Goal: Task Accomplishment & Management: Manage account settings

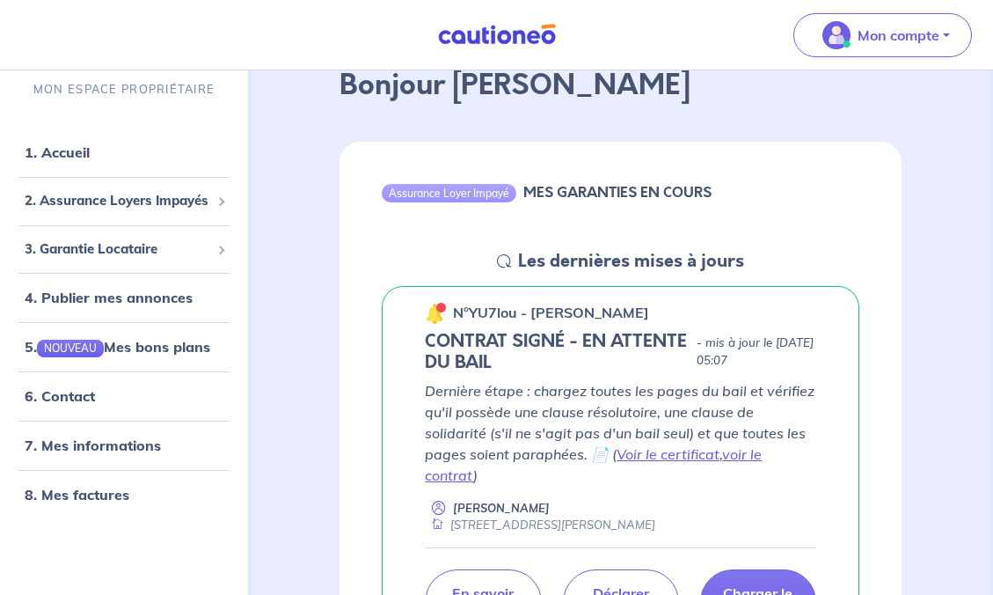
scroll to position [141, 0]
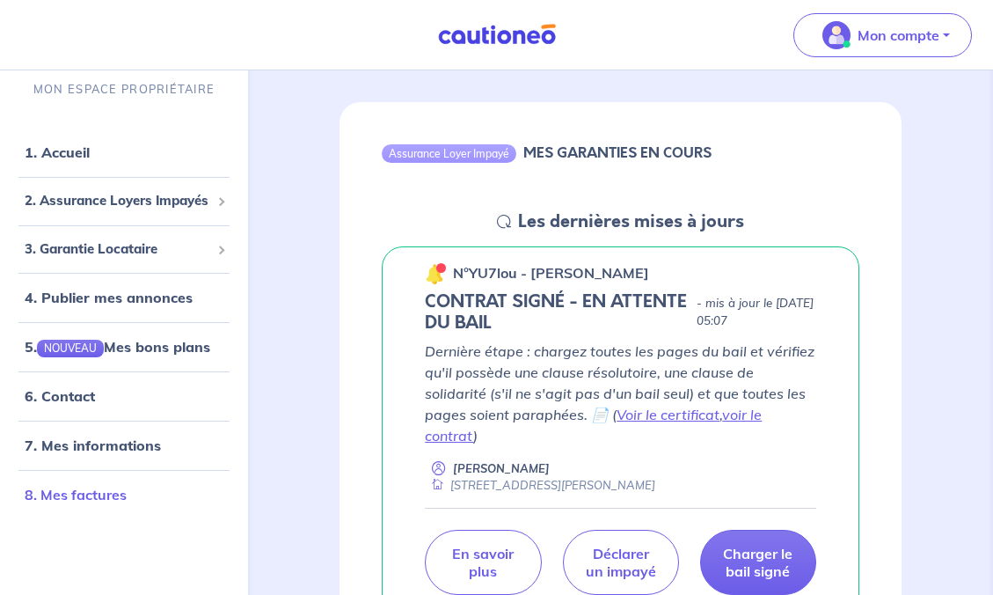
click at [89, 495] on link "8. Mes factures" at bounding box center [76, 494] width 102 height 18
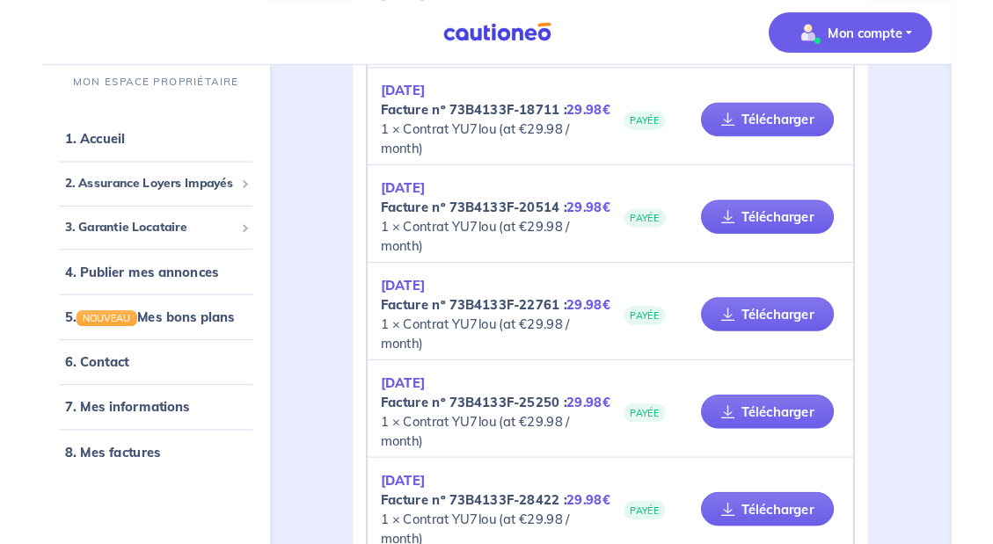
scroll to position [964, 0]
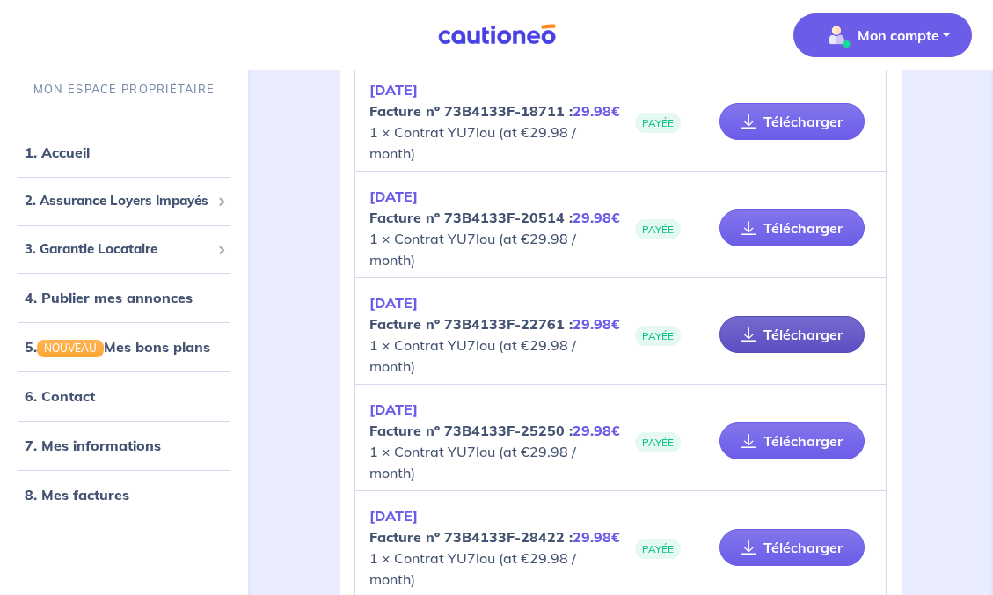
click at [804, 334] on link "Télécharger" at bounding box center [791, 334] width 145 height 37
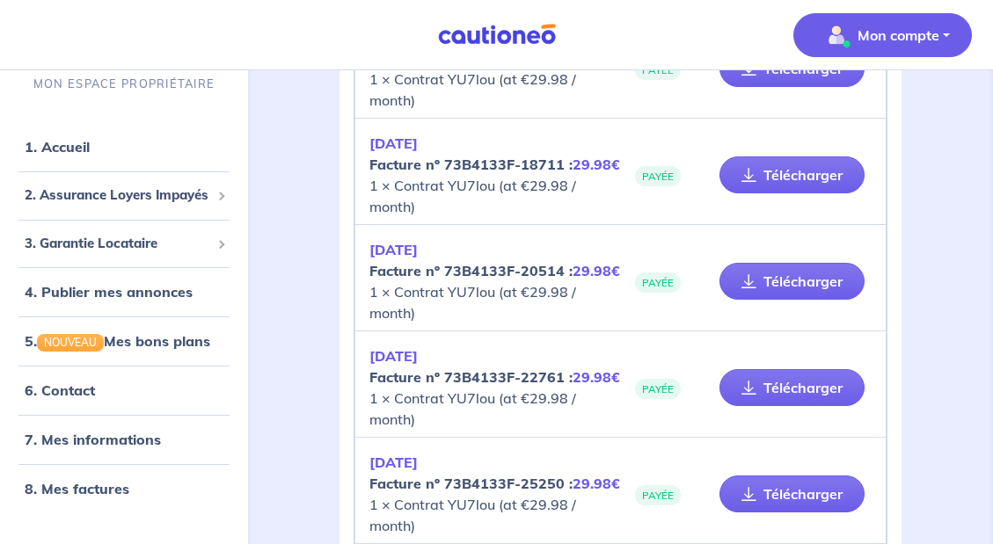
scroll to position [903, 0]
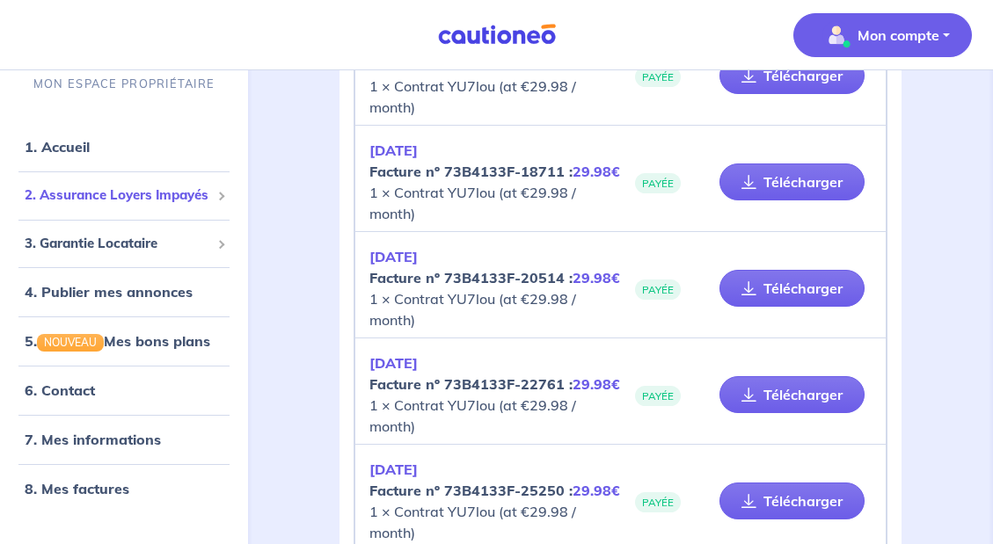
click at [229, 193] on div "2. Assurance Loyers Impayés" at bounding box center [124, 196] width 234 height 34
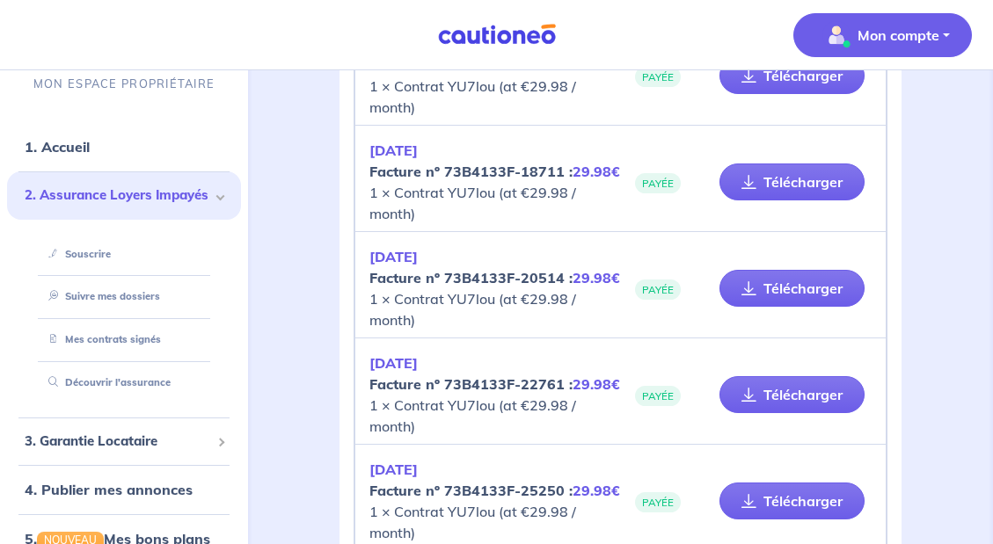
click at [217, 199] on span at bounding box center [220, 196] width 6 height 20
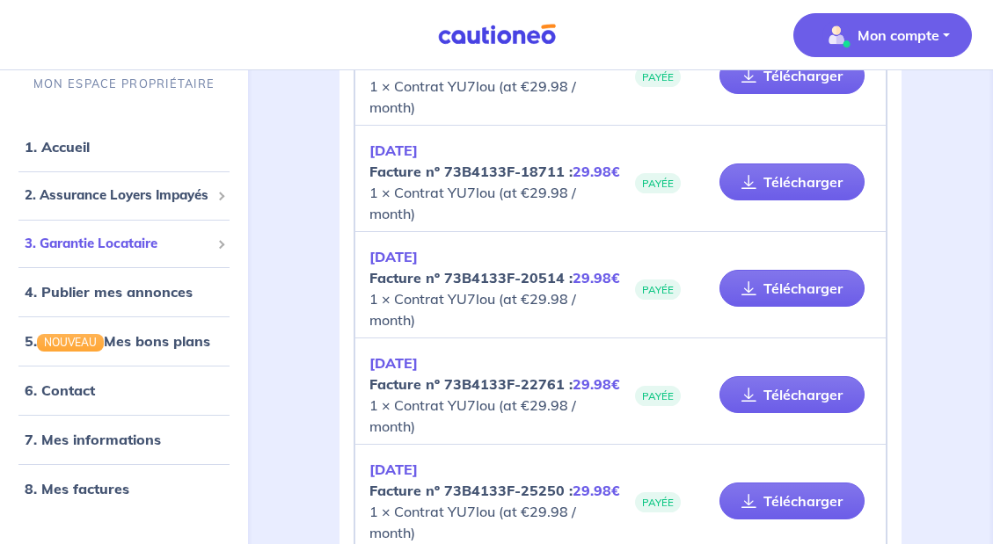
click at [223, 244] on span at bounding box center [220, 244] width 9 height 9
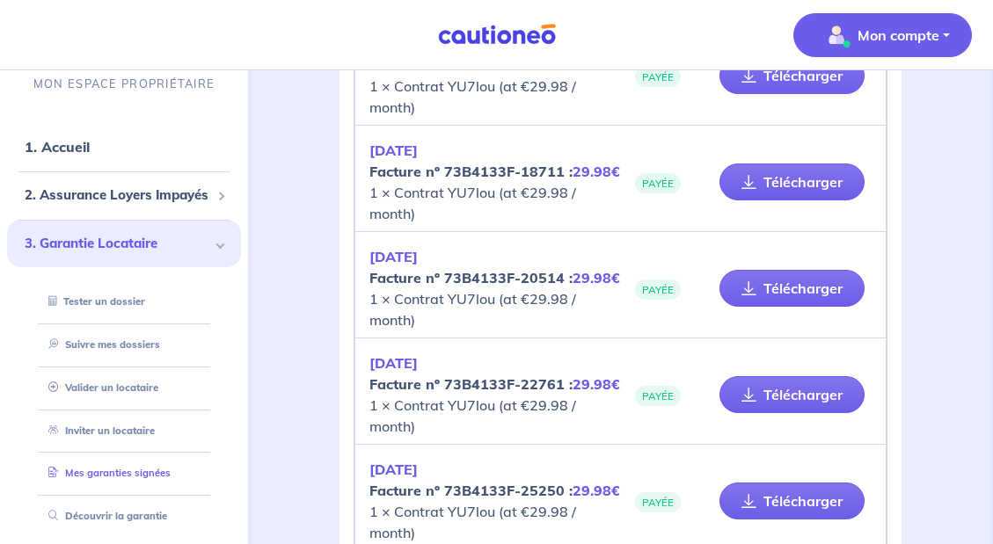
click at [106, 475] on link "Mes garanties signées" at bounding box center [105, 473] width 129 height 12
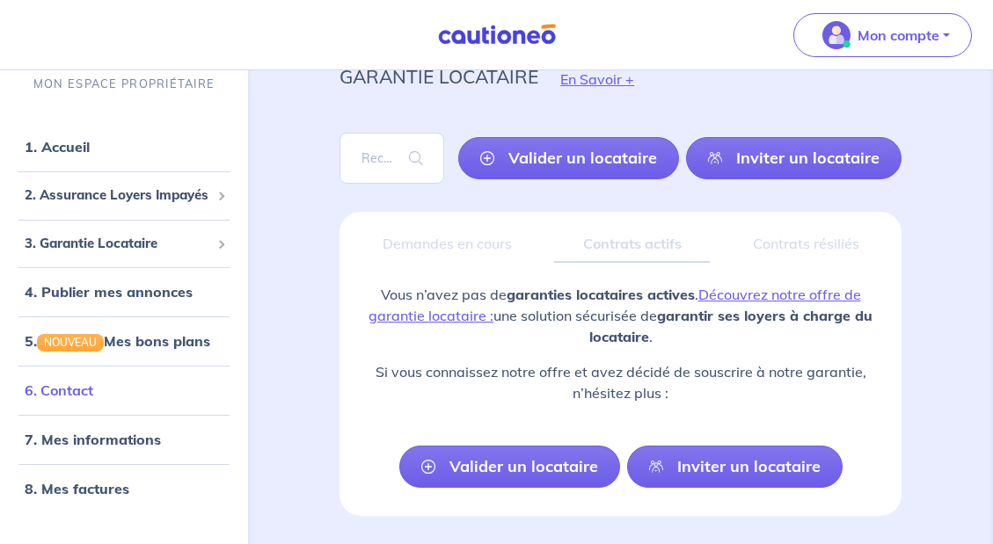
scroll to position [129, 0]
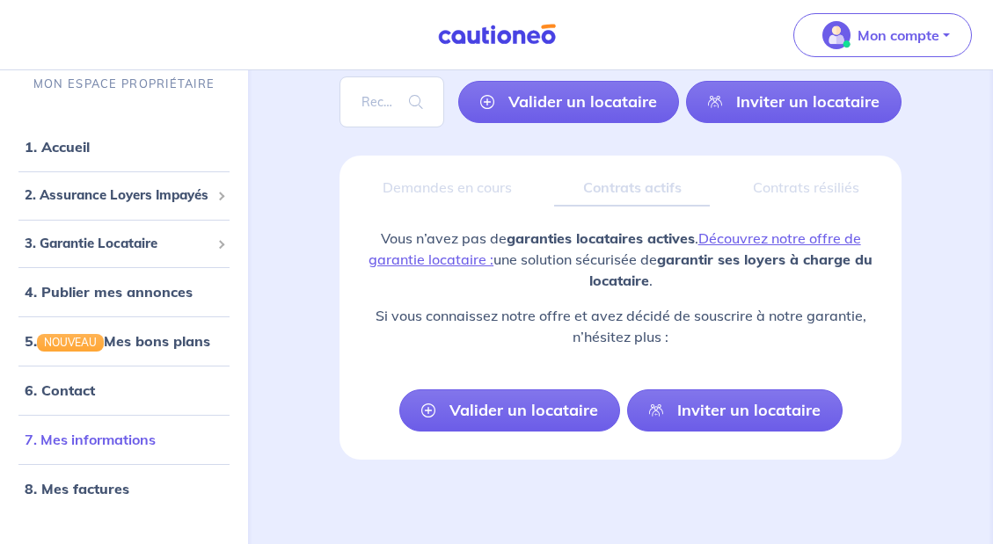
click at [123, 440] on link "7. Mes informations" at bounding box center [90, 440] width 131 height 18
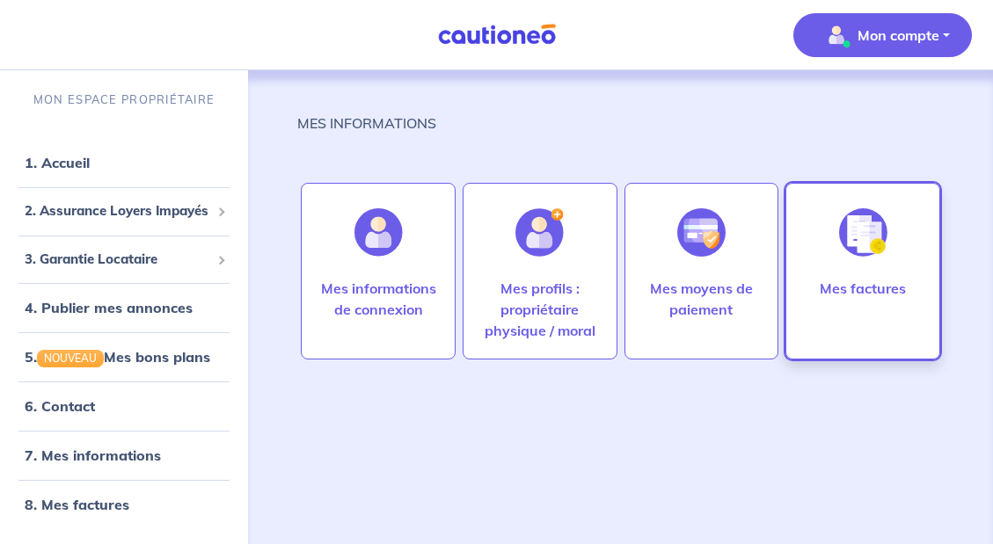
click at [872, 261] on div at bounding box center [863, 232] width 77 height 91
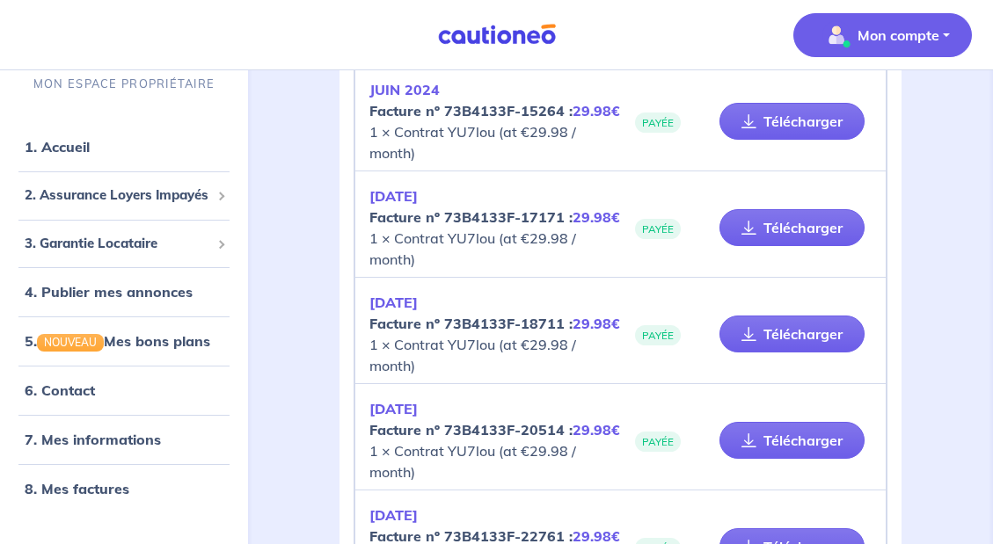
scroll to position [835, 0]
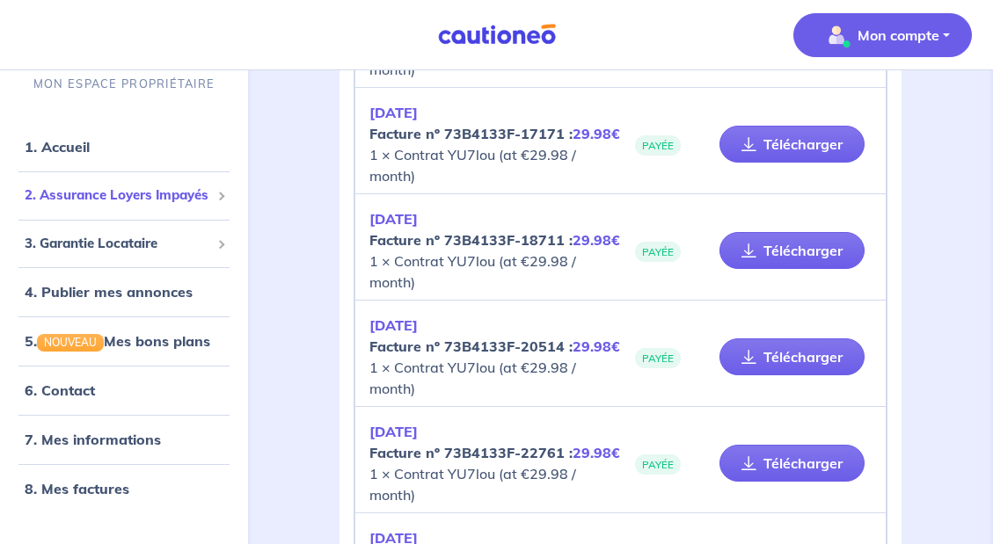
click at [142, 199] on span "2. Assurance Loyers Impayés" at bounding box center [118, 196] width 186 height 20
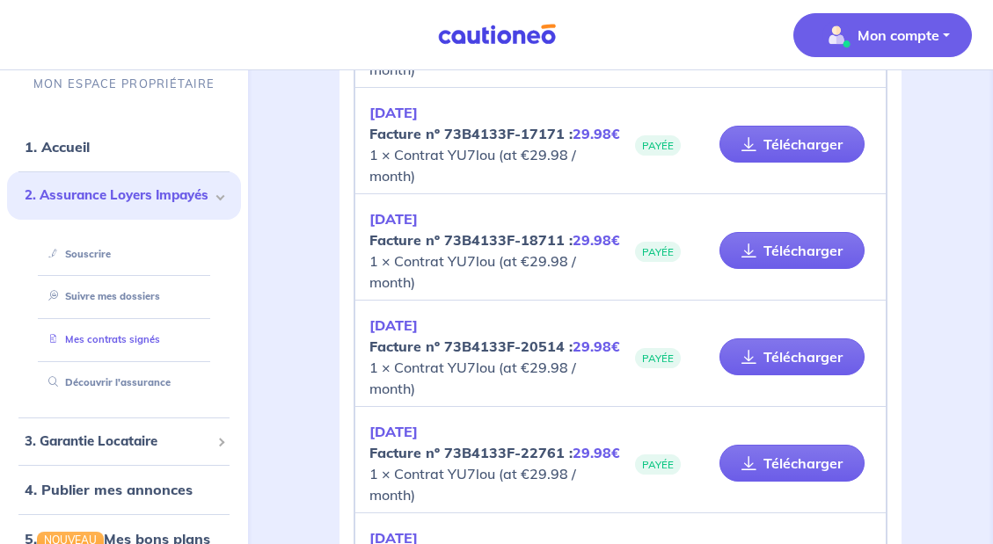
click at [138, 338] on link "Mes contrats signés" at bounding box center [100, 339] width 119 height 12
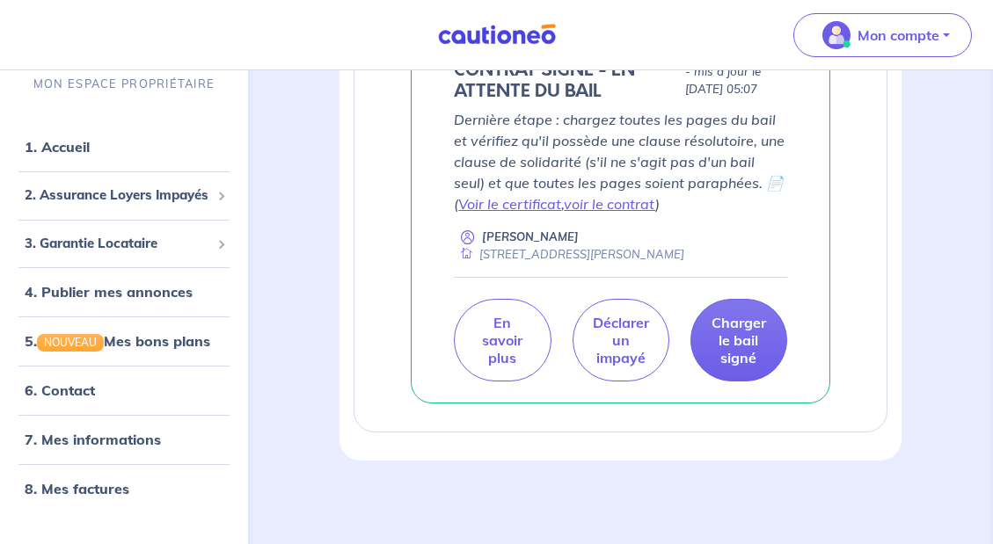
scroll to position [434, 0]
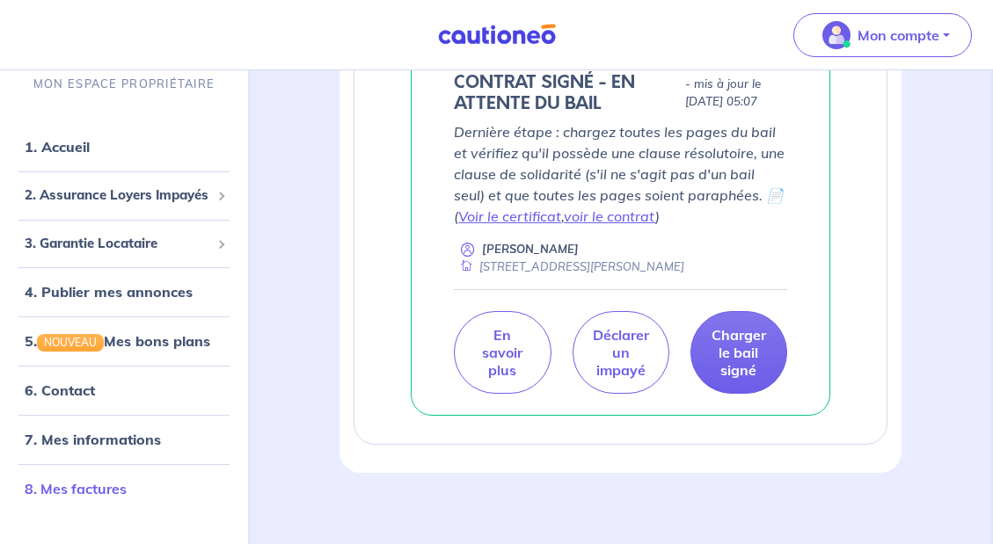
click at [100, 486] on link "8. Mes factures" at bounding box center [76, 489] width 102 height 18
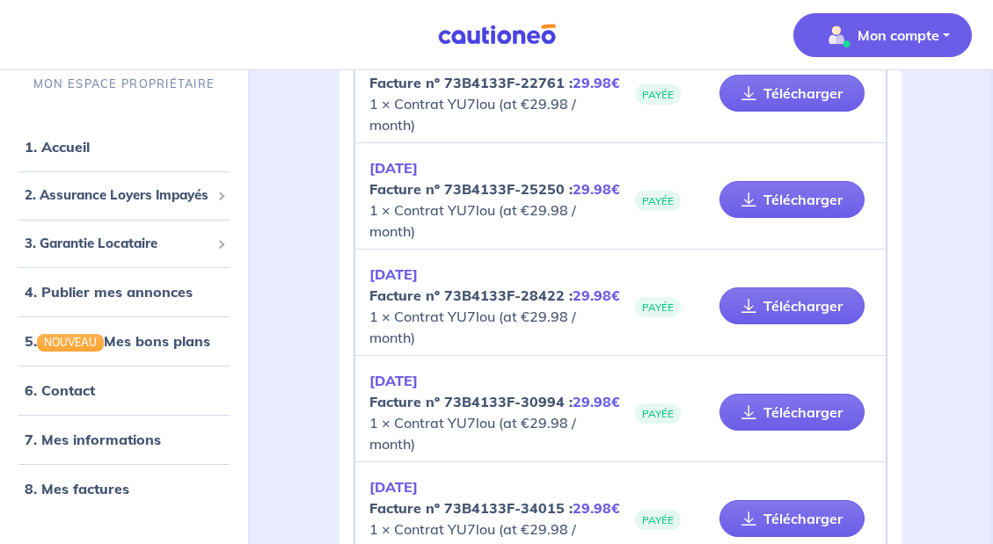
scroll to position [1200, 0]
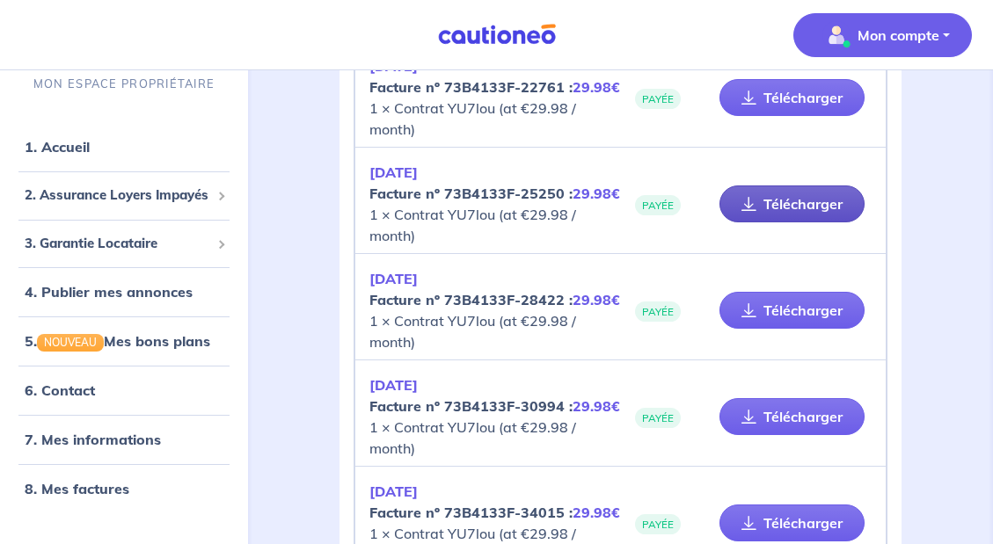
click at [801, 204] on link "Télécharger" at bounding box center [791, 204] width 145 height 37
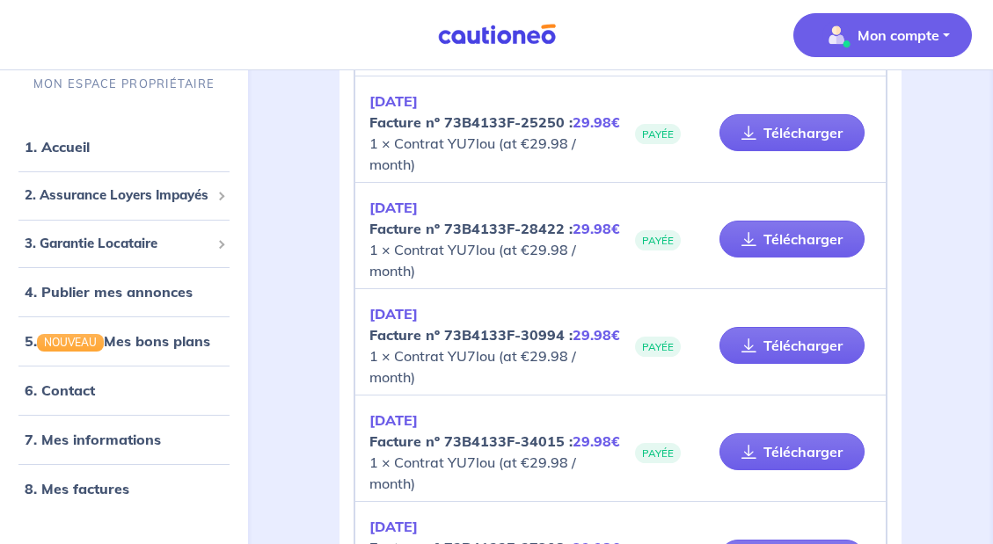
scroll to position [1274, 0]
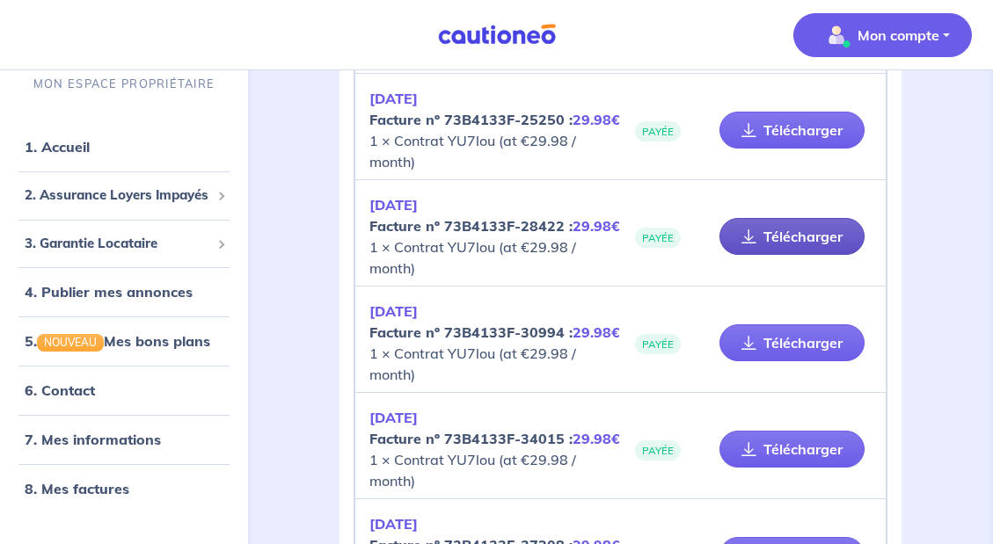
click at [799, 239] on link "Télécharger" at bounding box center [791, 236] width 145 height 37
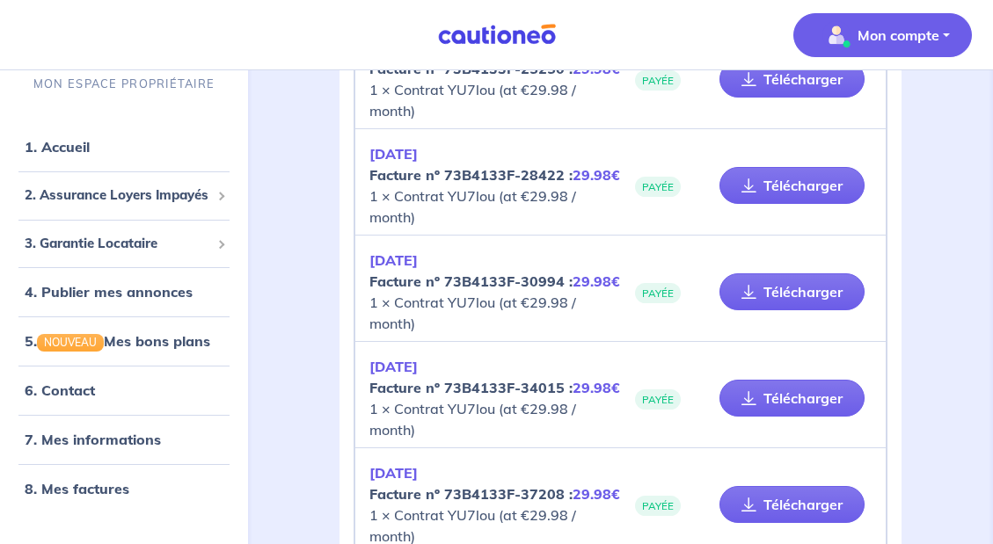
scroll to position [1339, 0]
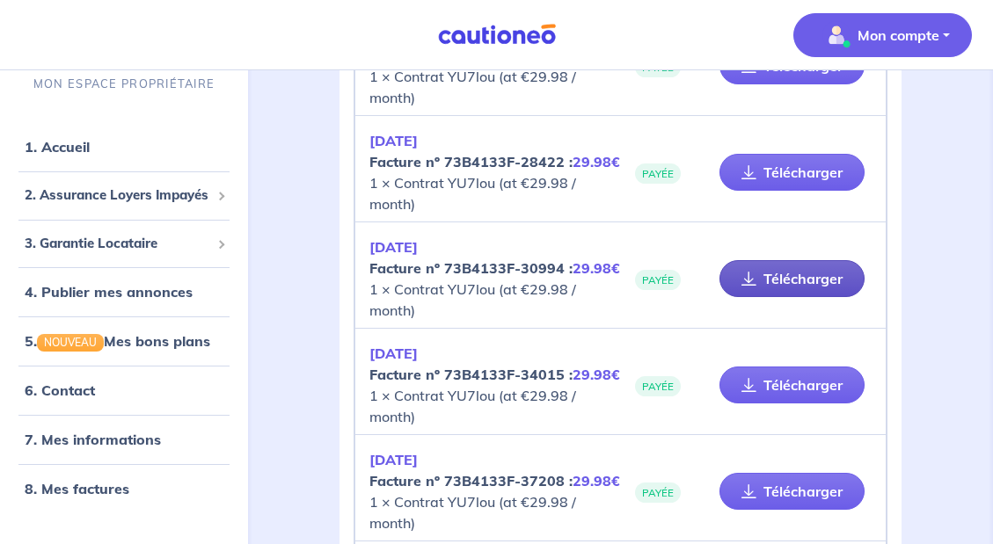
click at [816, 280] on link "Télécharger" at bounding box center [791, 278] width 145 height 37
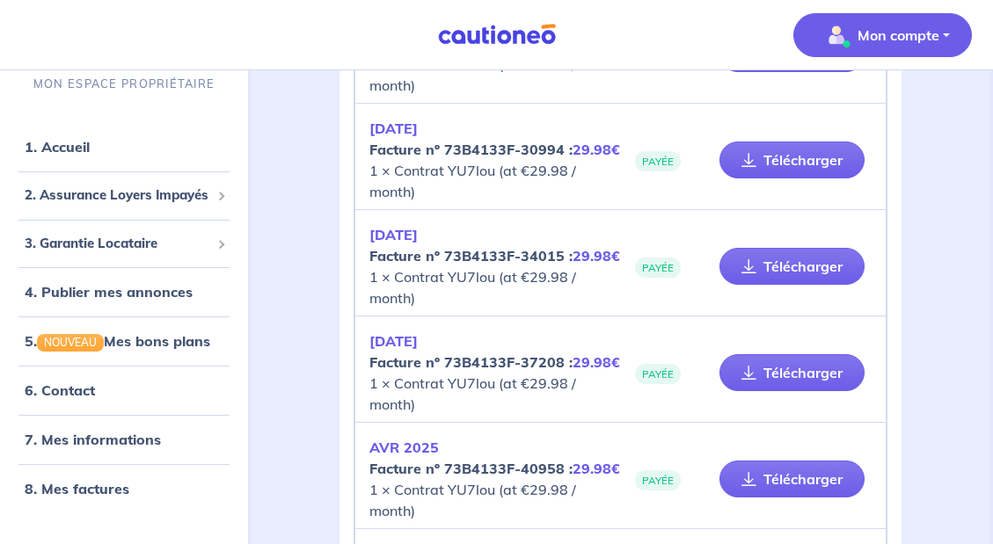
scroll to position [1463, 0]
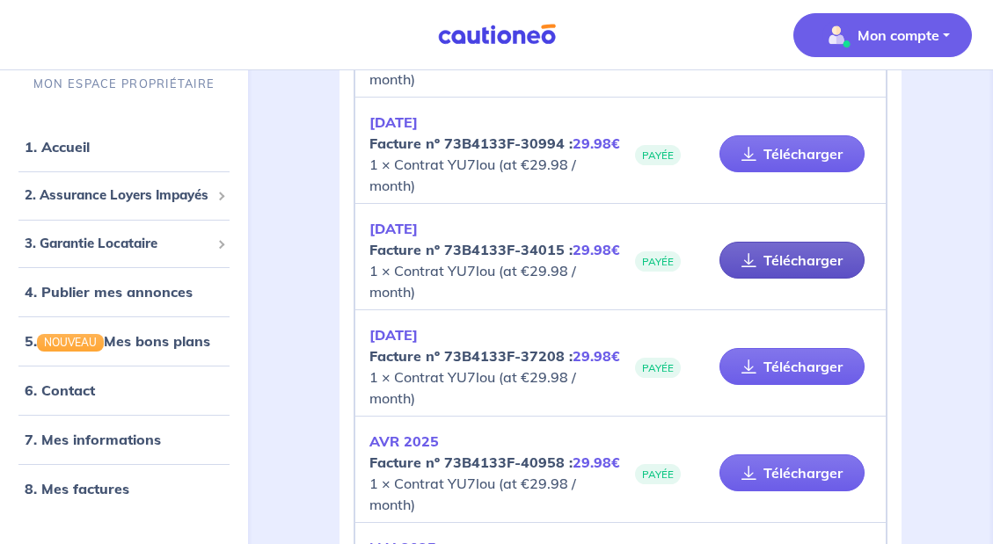
click at [815, 258] on link "Télécharger" at bounding box center [791, 260] width 145 height 37
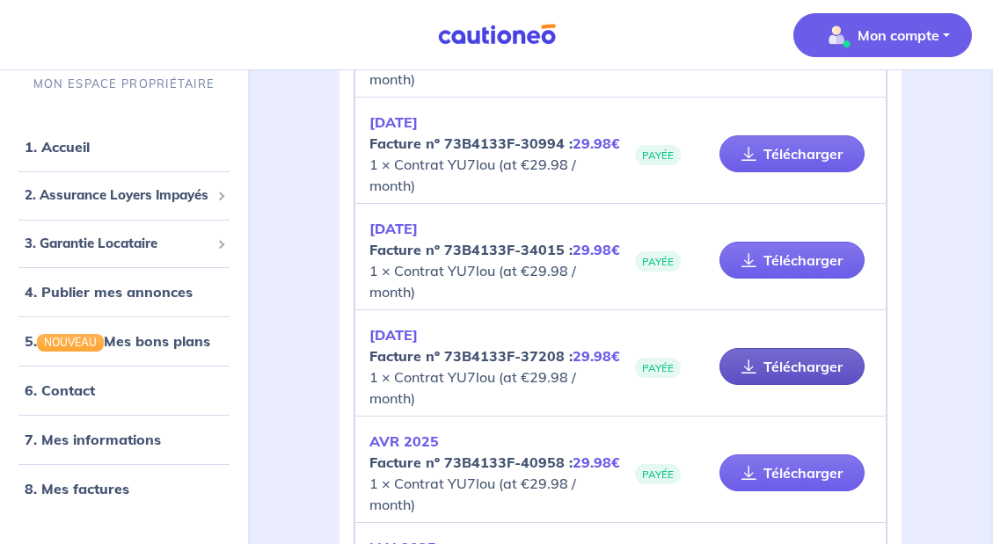
click at [805, 368] on link "Télécharger" at bounding box center [791, 366] width 145 height 37
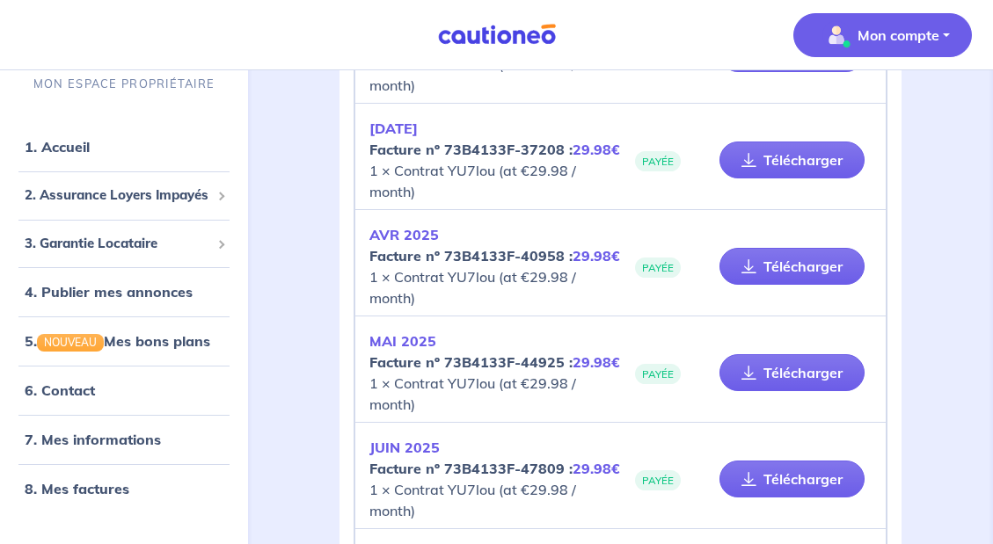
scroll to position [1686, 0]
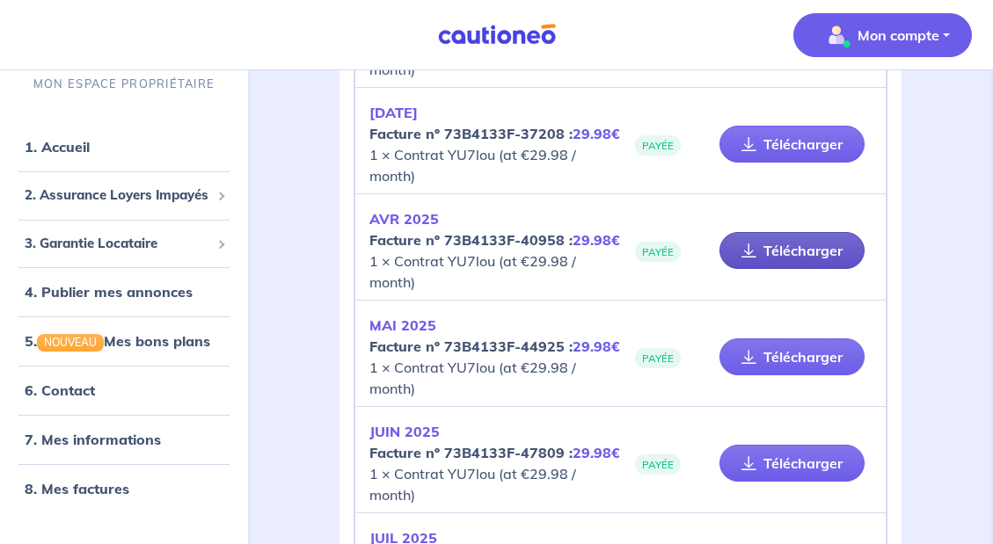
click at [785, 249] on link "Télécharger" at bounding box center [791, 250] width 145 height 37
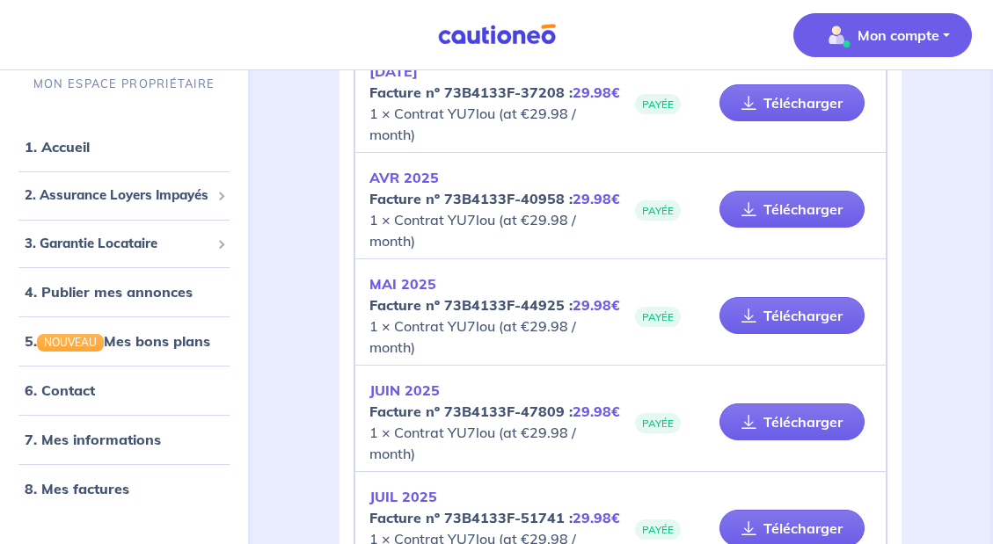
scroll to position [1732, 0]
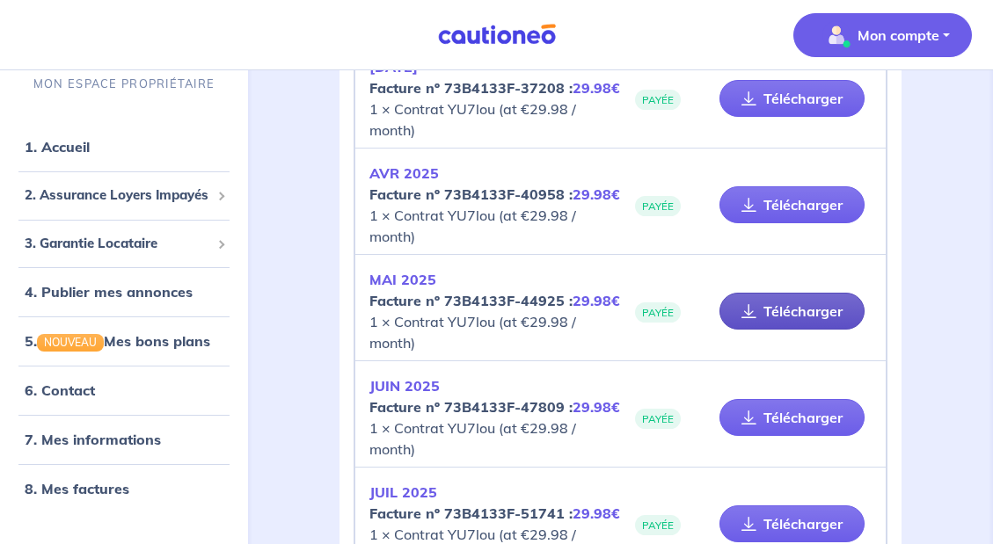
click at [806, 314] on link "Télécharger" at bounding box center [791, 311] width 145 height 37
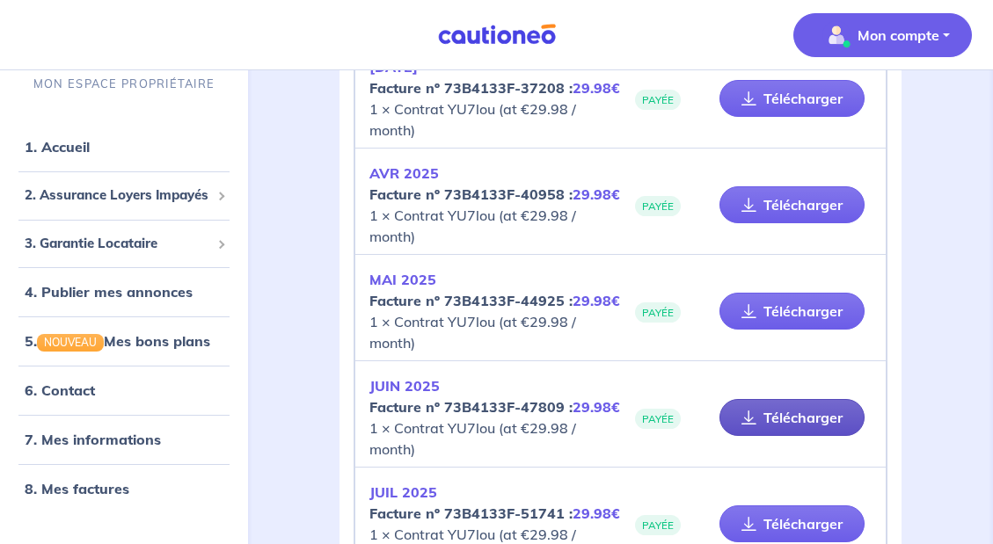
click at [805, 417] on link "Télécharger" at bounding box center [791, 417] width 145 height 37
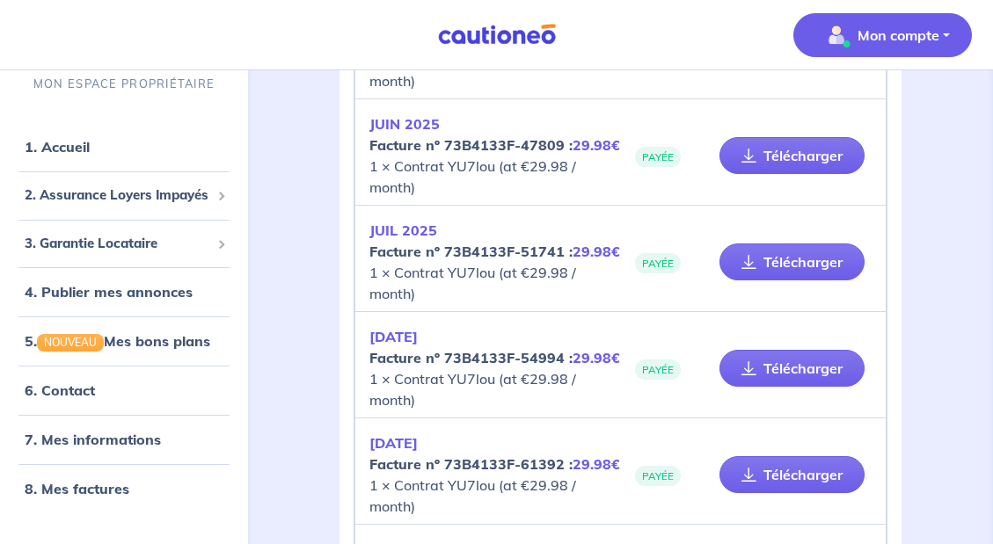
scroll to position [1996, 0]
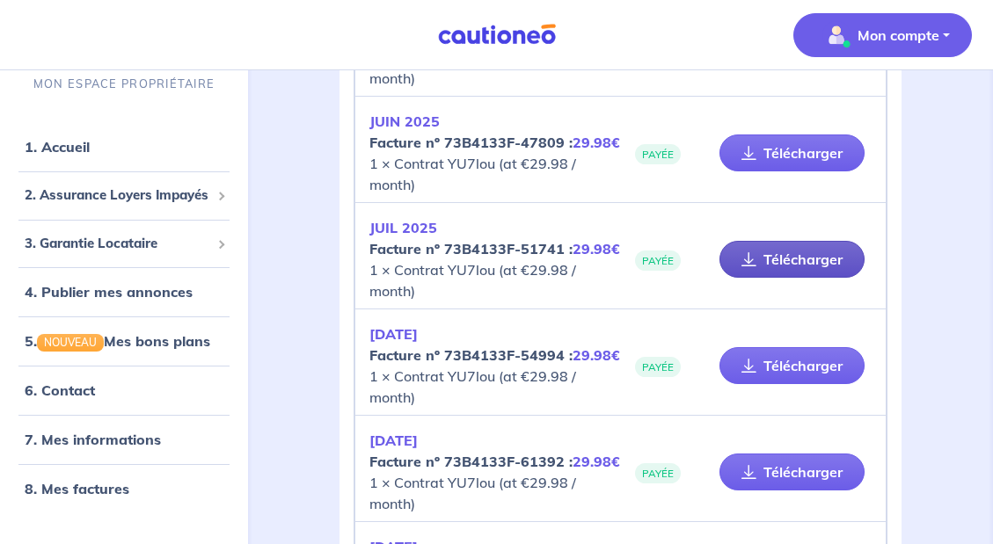
click at [797, 258] on link "Télécharger" at bounding box center [791, 259] width 145 height 37
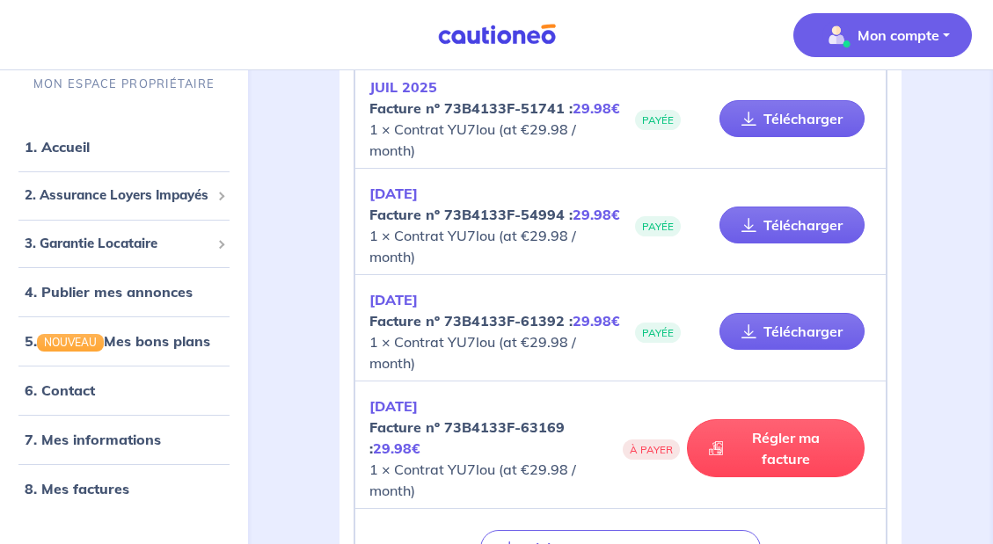
scroll to position [2139, 0]
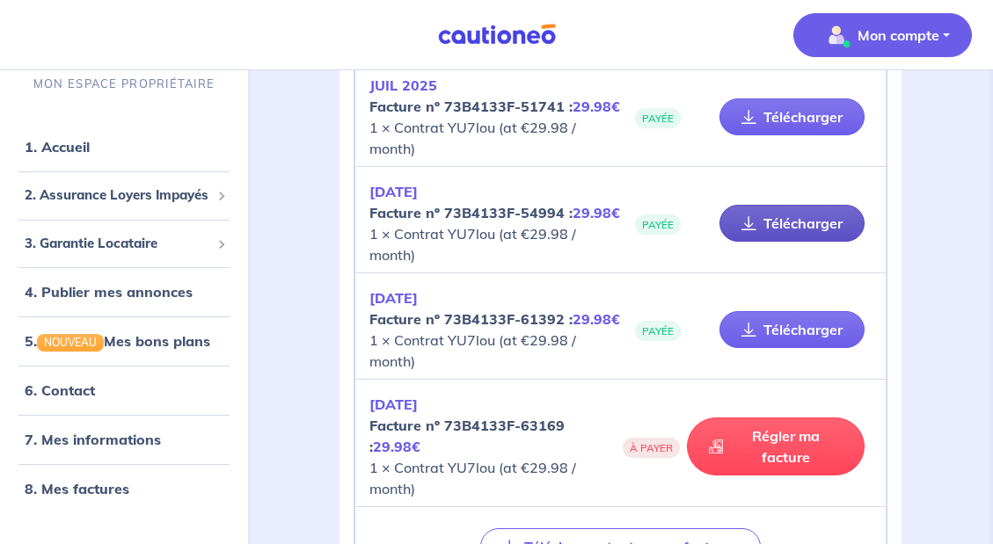
click at [797, 223] on link "Télécharger" at bounding box center [791, 223] width 145 height 37
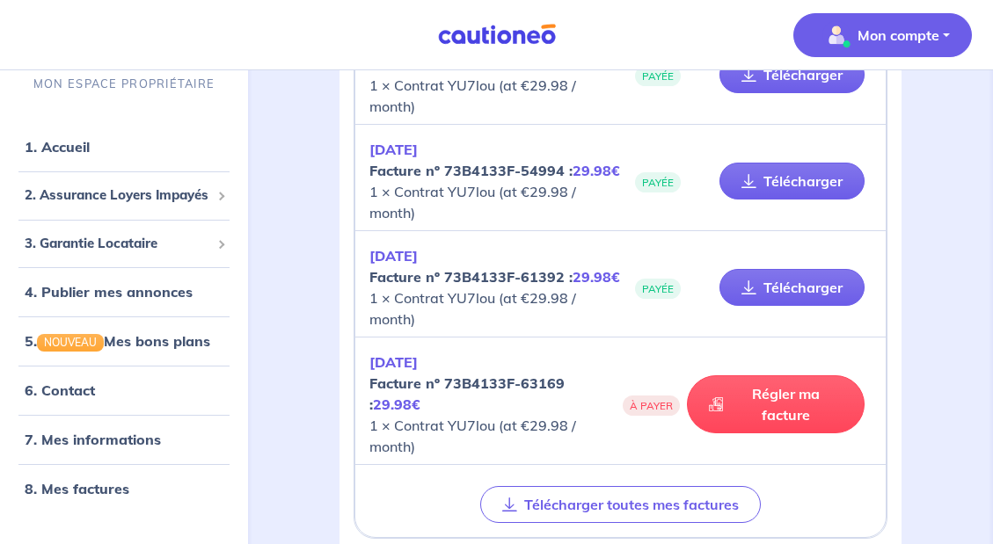
scroll to position [2184, 0]
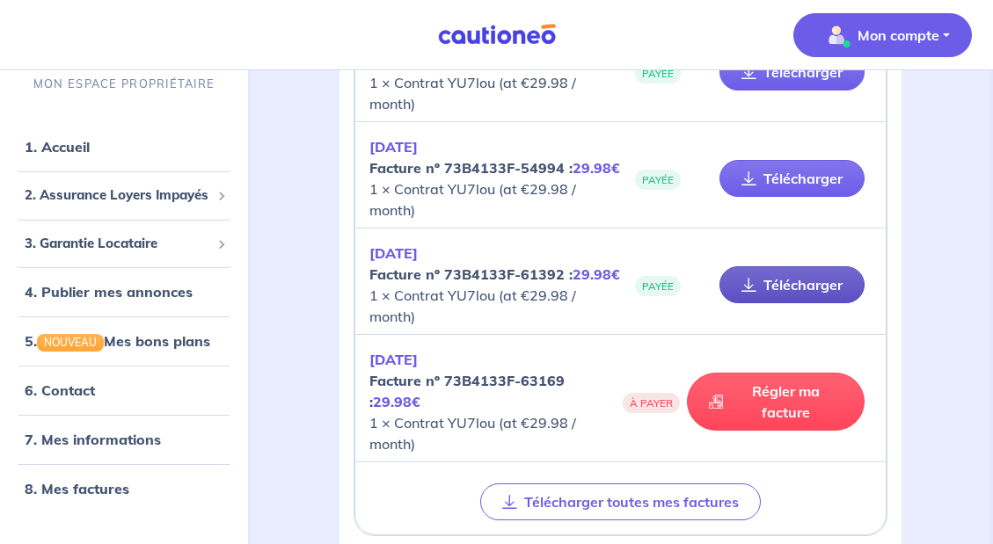
click at [801, 284] on link "Télécharger" at bounding box center [791, 284] width 145 height 37
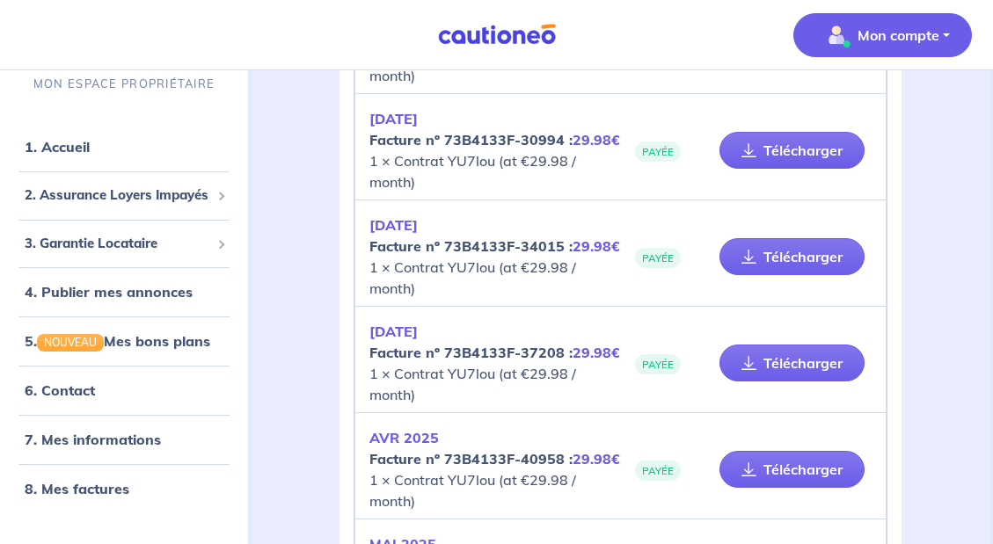
scroll to position [1464, 0]
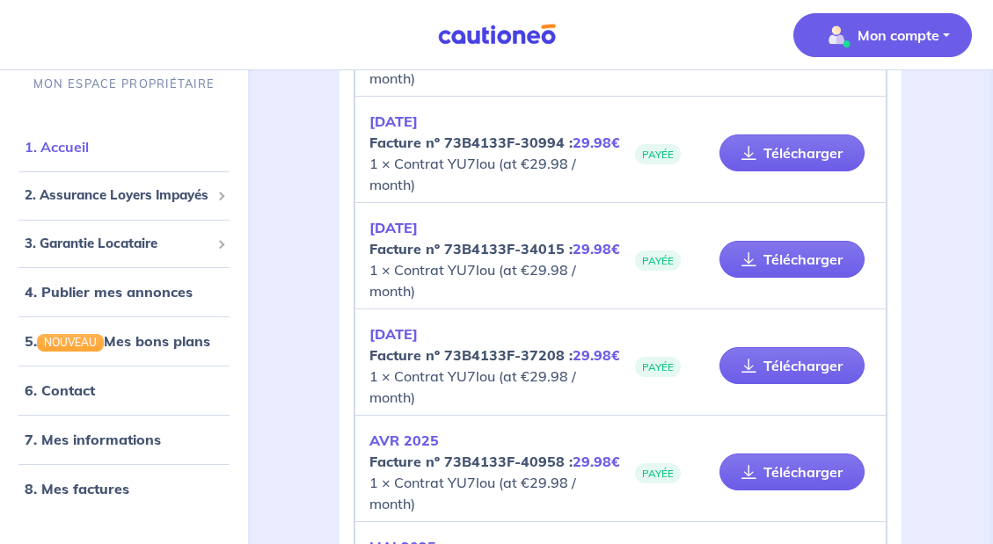
click at [65, 144] on link "1. Accueil" at bounding box center [57, 147] width 64 height 18
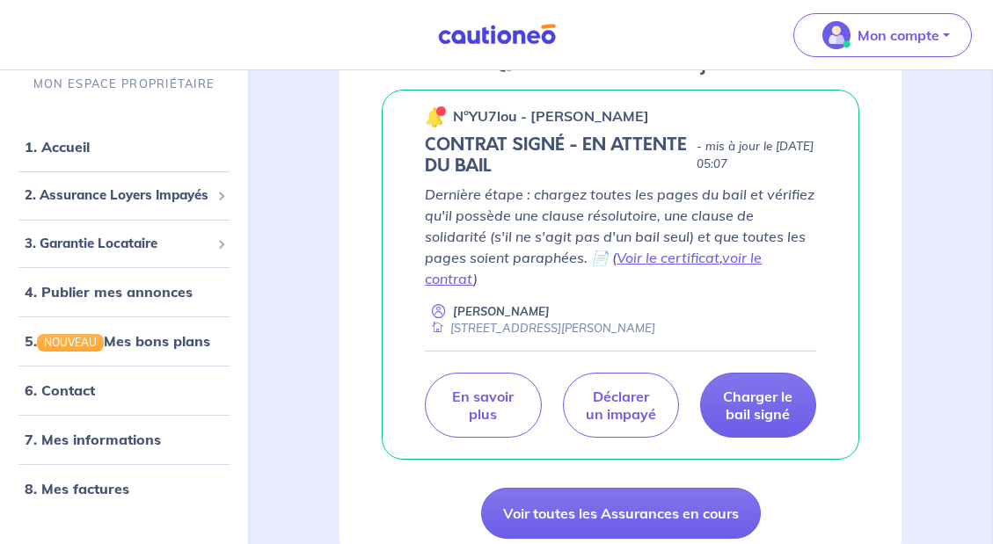
scroll to position [295, 0]
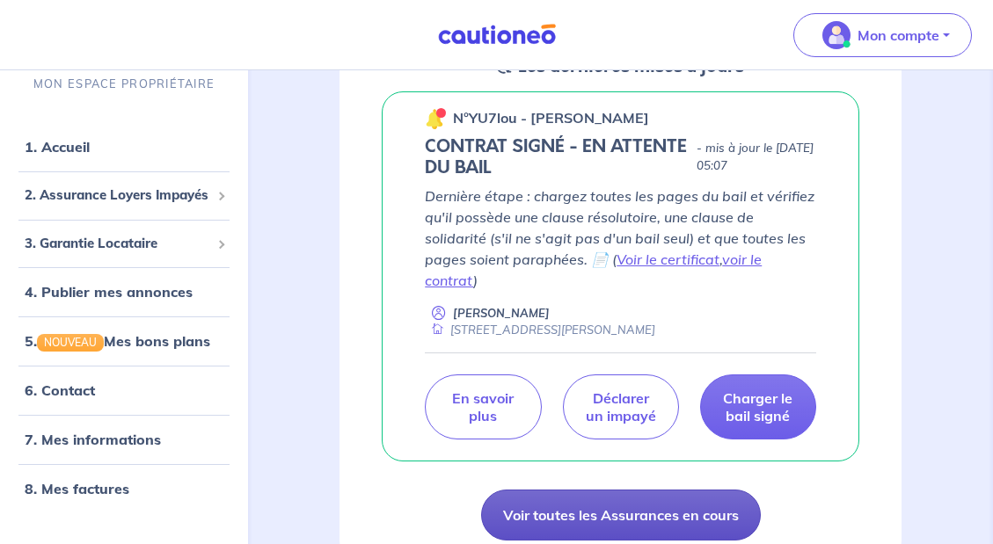
click at [602, 492] on link "Voir toutes les Assurances en cours" at bounding box center [621, 515] width 280 height 51
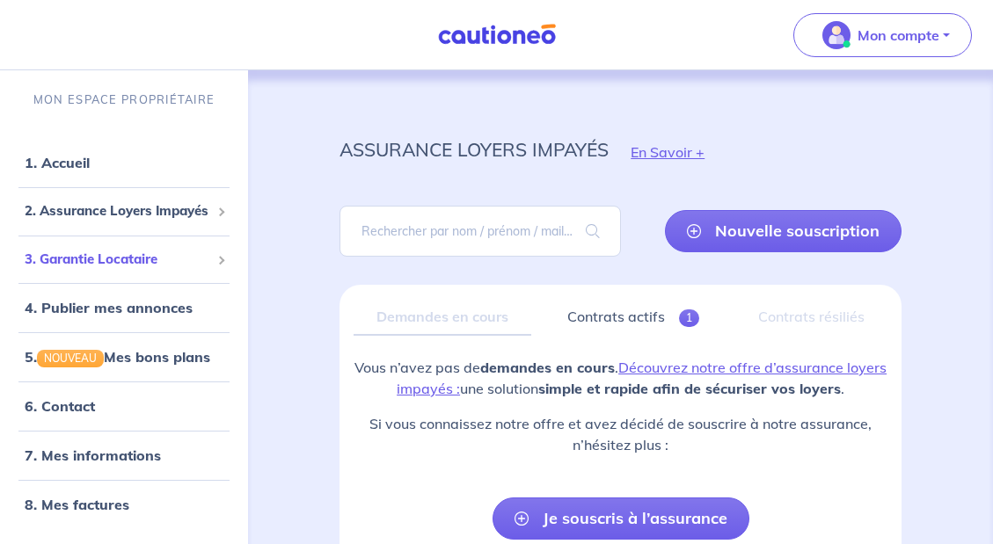
click at [157, 261] on span "3. Garantie Locataire" at bounding box center [118, 260] width 186 height 20
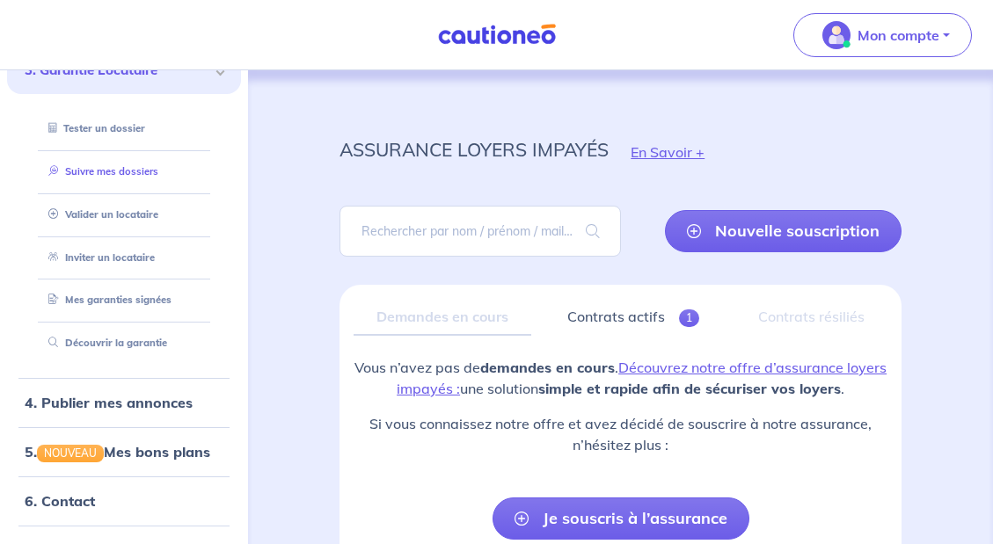
scroll to position [202, 0]
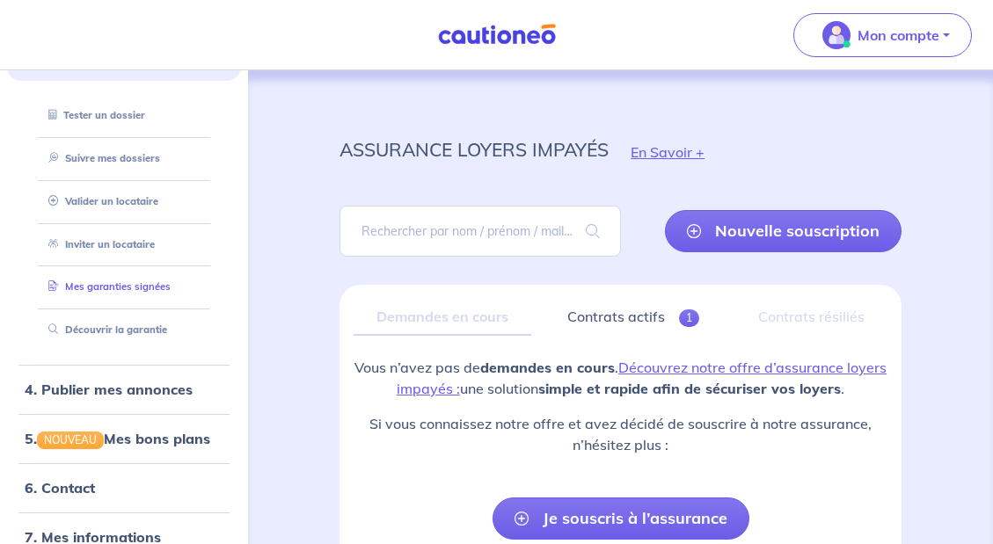
click at [150, 291] on link "Mes garanties signées" at bounding box center [105, 287] width 129 height 12
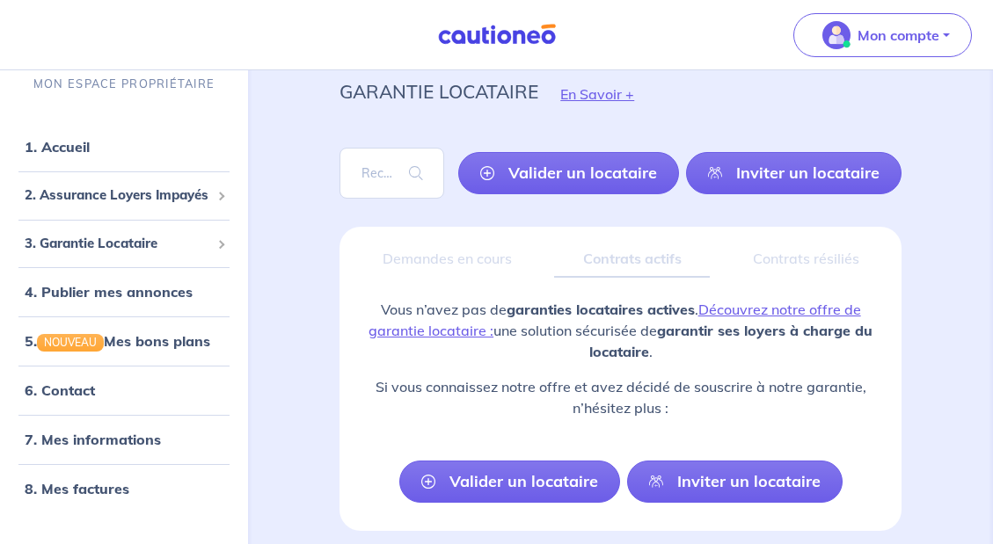
scroll to position [62, 0]
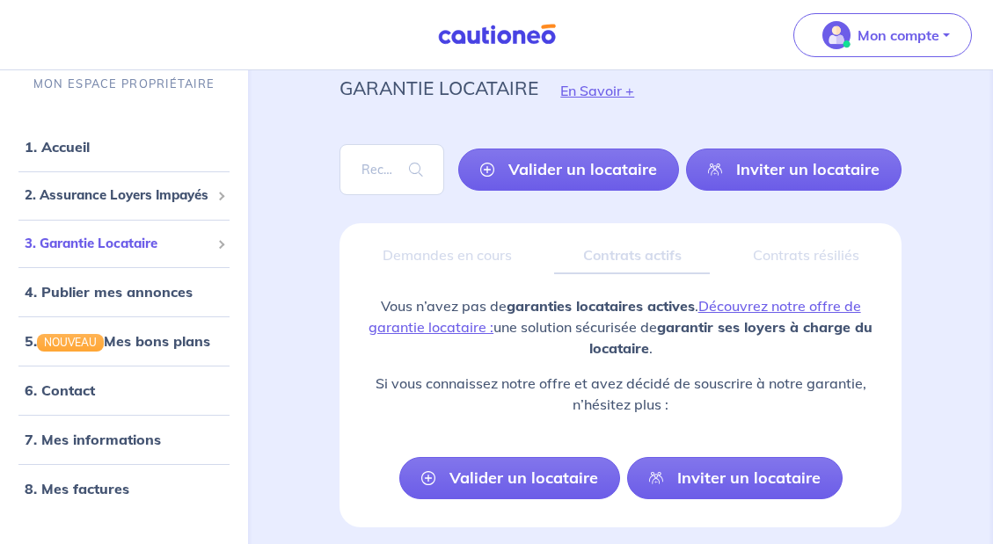
click at [223, 245] on span at bounding box center [220, 244] width 9 height 9
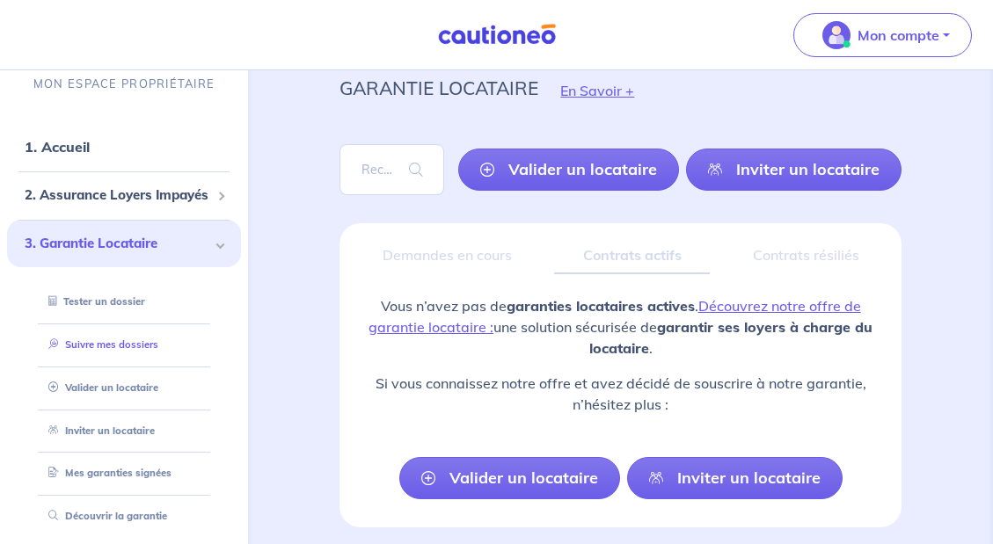
click at [125, 347] on link "Suivre mes dossiers" at bounding box center [99, 345] width 117 height 12
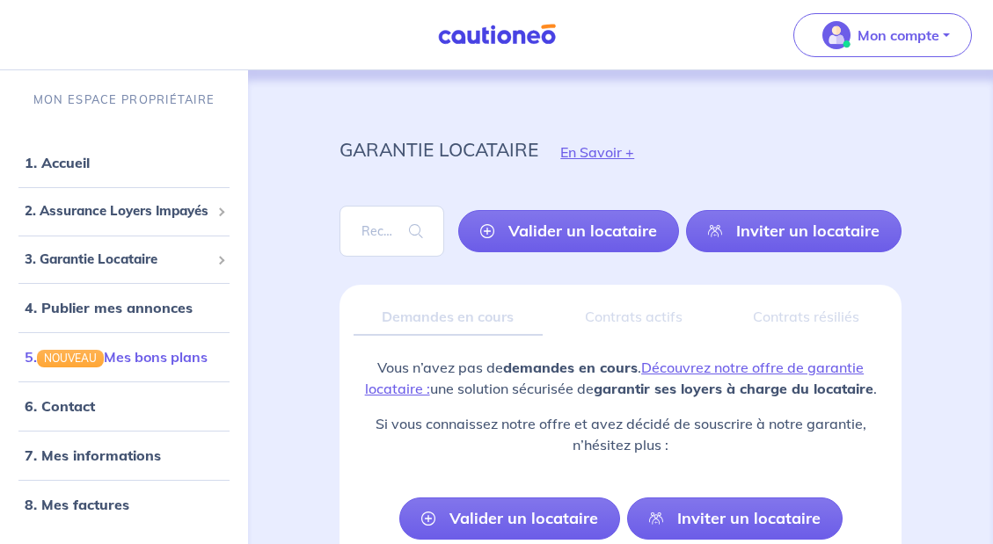
click at [125, 357] on link "5. NOUVEAU Mes bons plans" at bounding box center [116, 357] width 183 height 18
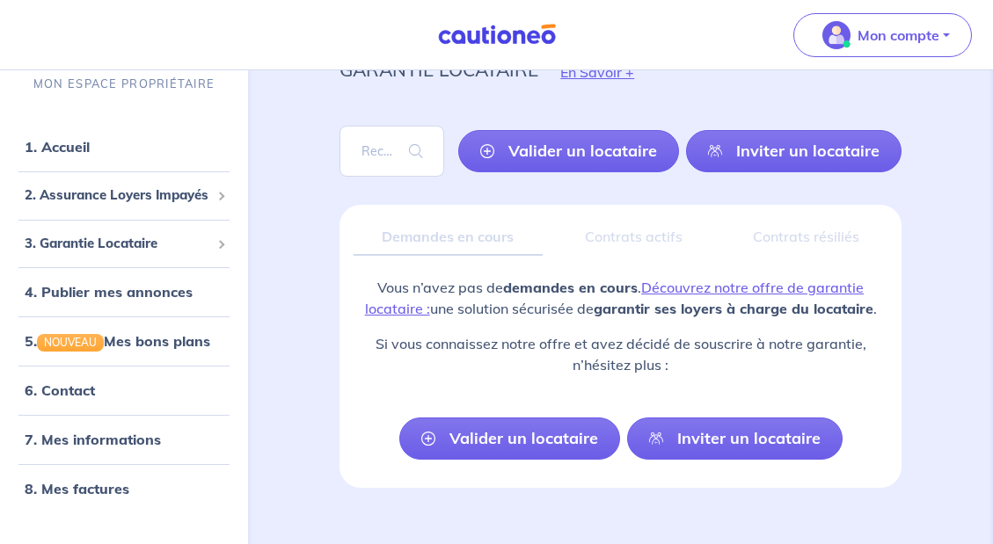
scroll to position [82, 0]
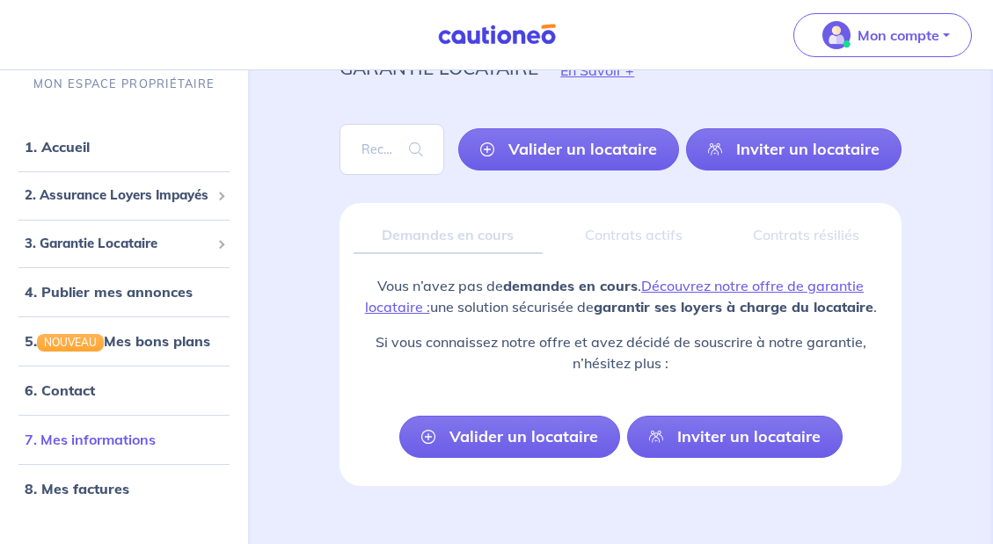
click at [76, 441] on link "7. Mes informations" at bounding box center [90, 440] width 131 height 18
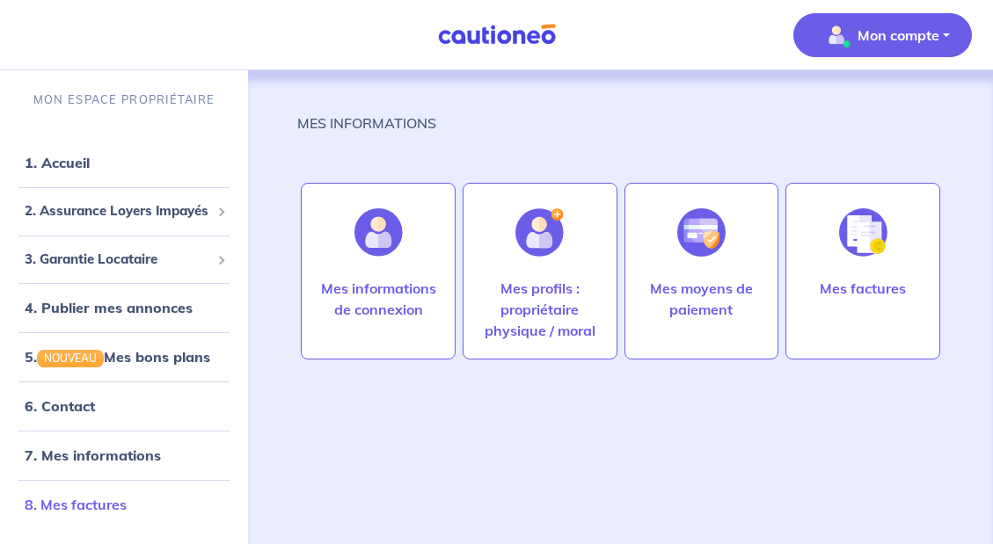
click at [84, 501] on link "8. Mes factures" at bounding box center [76, 505] width 102 height 18
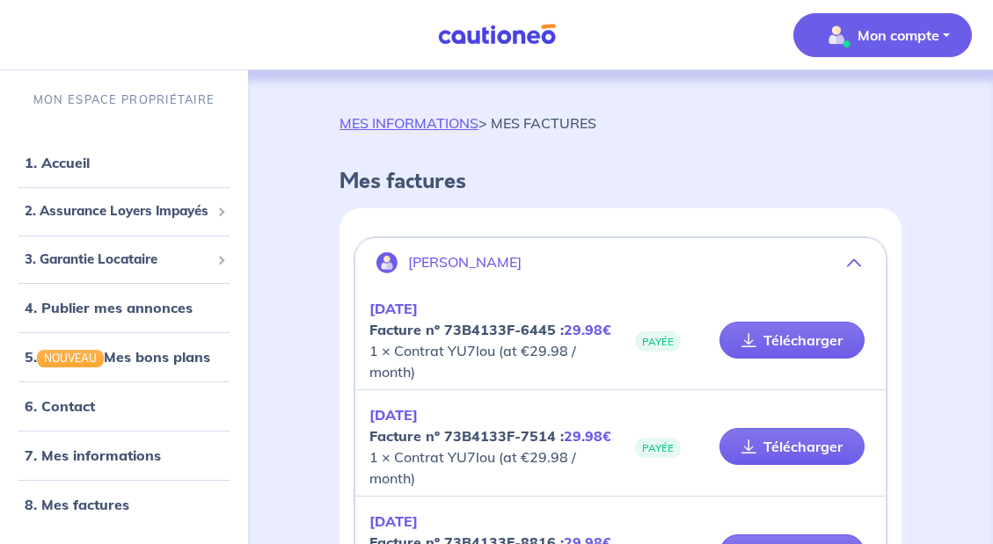
click at [948, 34] on button "Mon compte" at bounding box center [882, 35] width 179 height 44
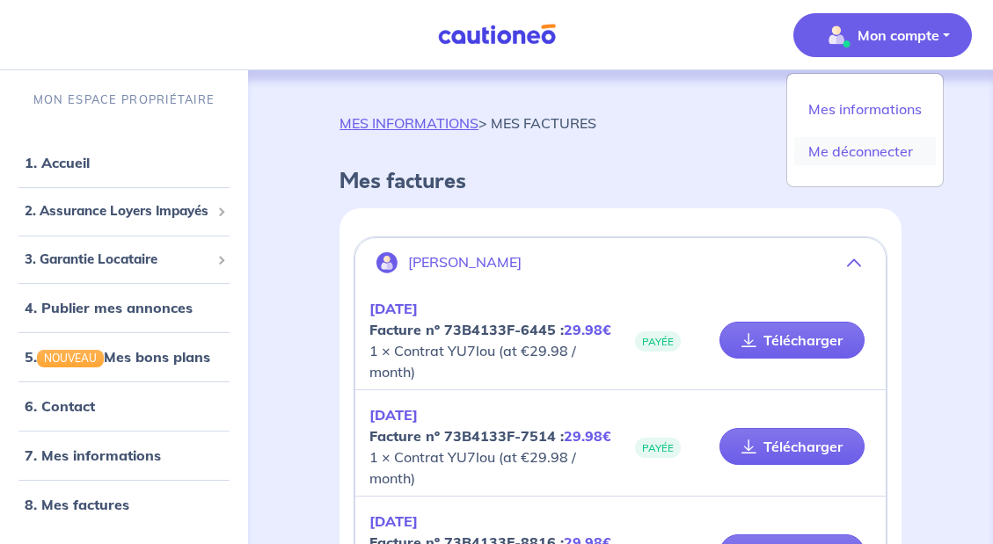
click at [880, 151] on link "Me déconnecter" at bounding box center [865, 151] width 142 height 28
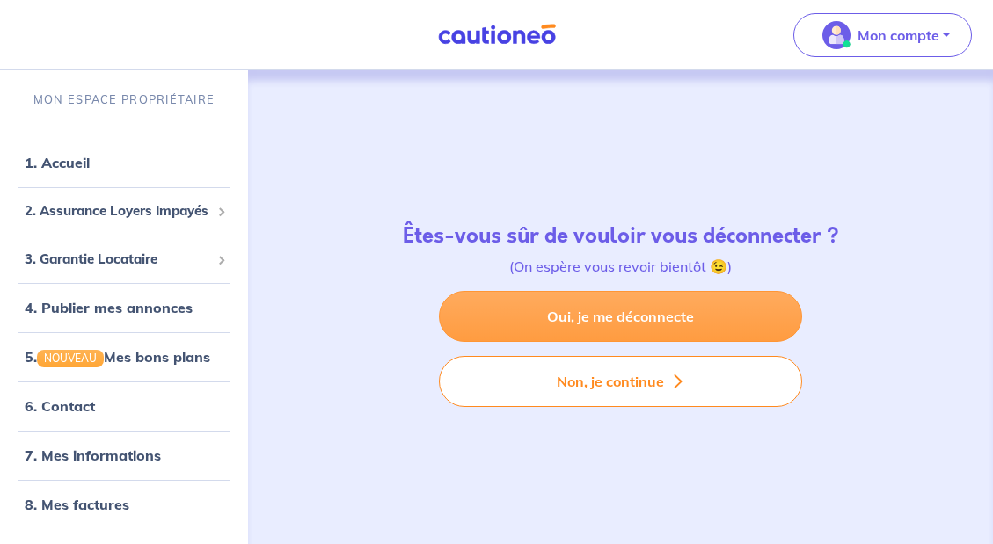
click at [631, 319] on link "Oui, je me déconnecte" at bounding box center [620, 316] width 363 height 51
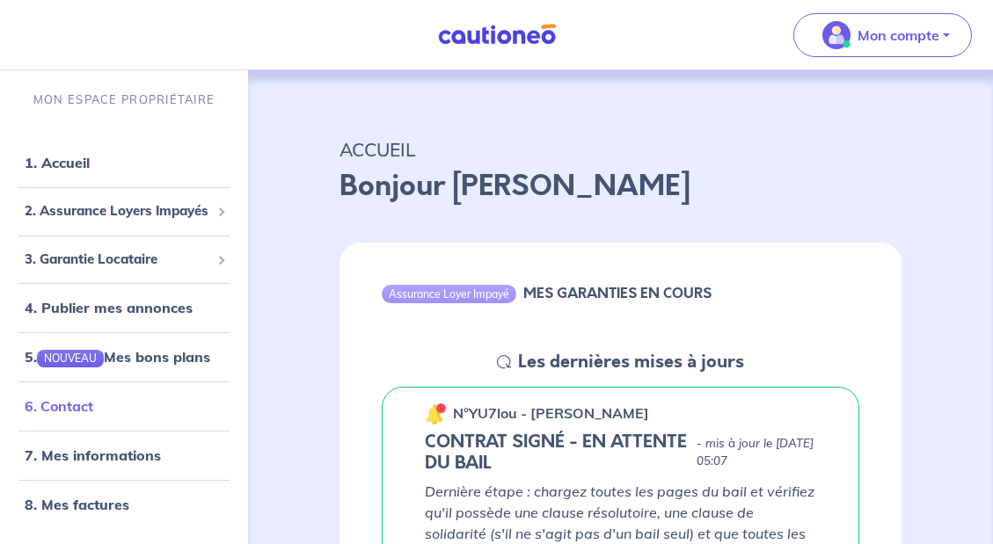
click at [55, 404] on link "6. Contact" at bounding box center [59, 407] width 69 height 18
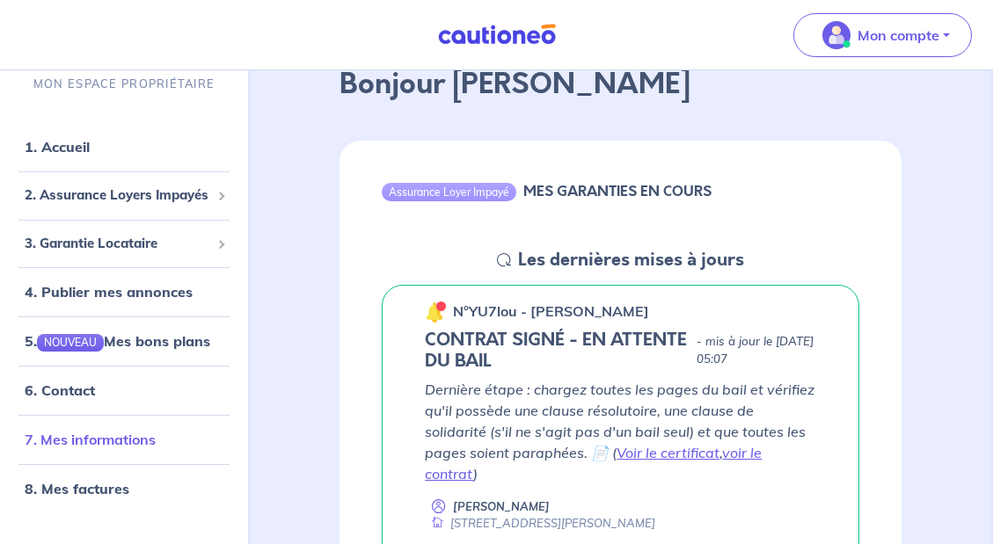
scroll to position [109, 0]
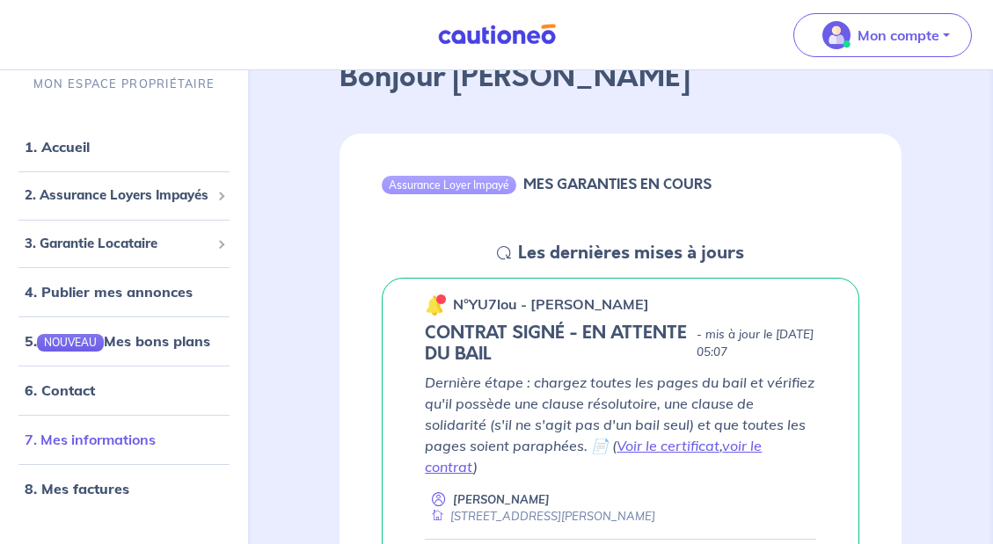
click at [118, 440] on link "7. Mes informations" at bounding box center [90, 440] width 131 height 18
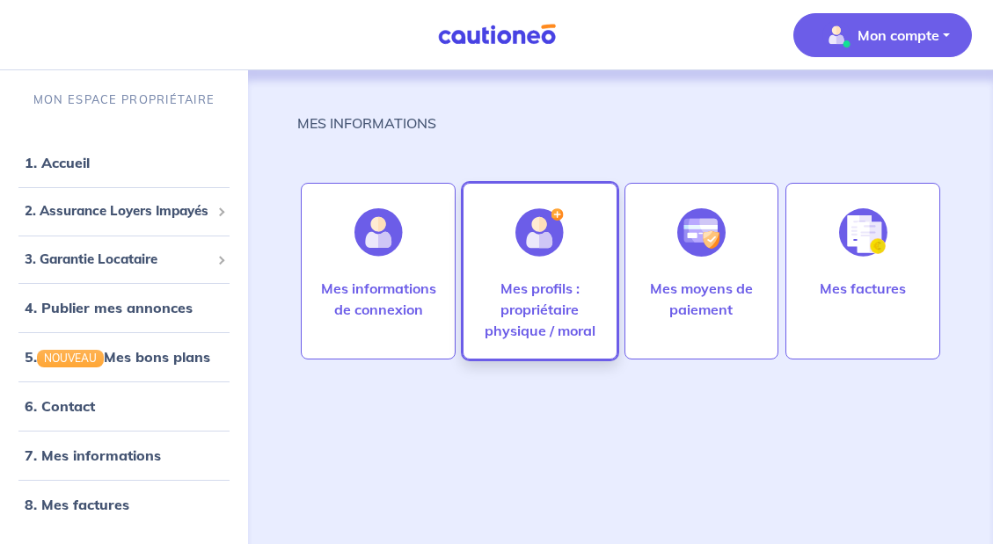
click at [567, 305] on p "Mes profils : propriétaire physique / moral" at bounding box center [540, 309] width 118 height 63
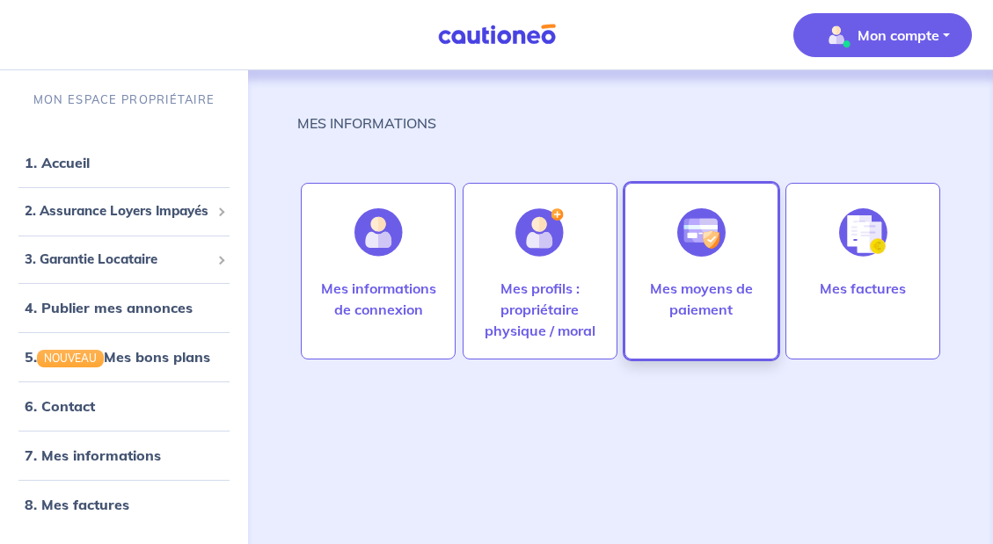
click at [711, 281] on p "Mes moyens de paiement" at bounding box center [702, 299] width 118 height 42
